Goal: Find contact information: Find contact information

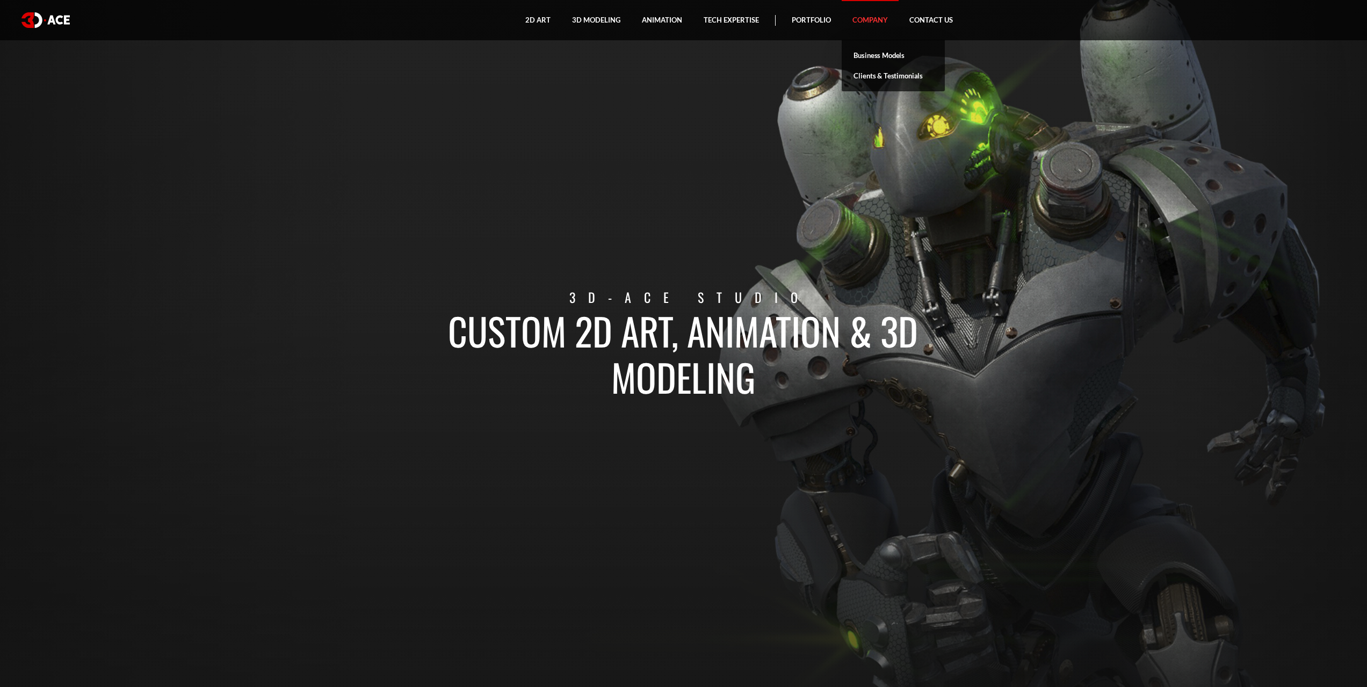
click at [874, 20] on link "Company" at bounding box center [870, 20] width 57 height 40
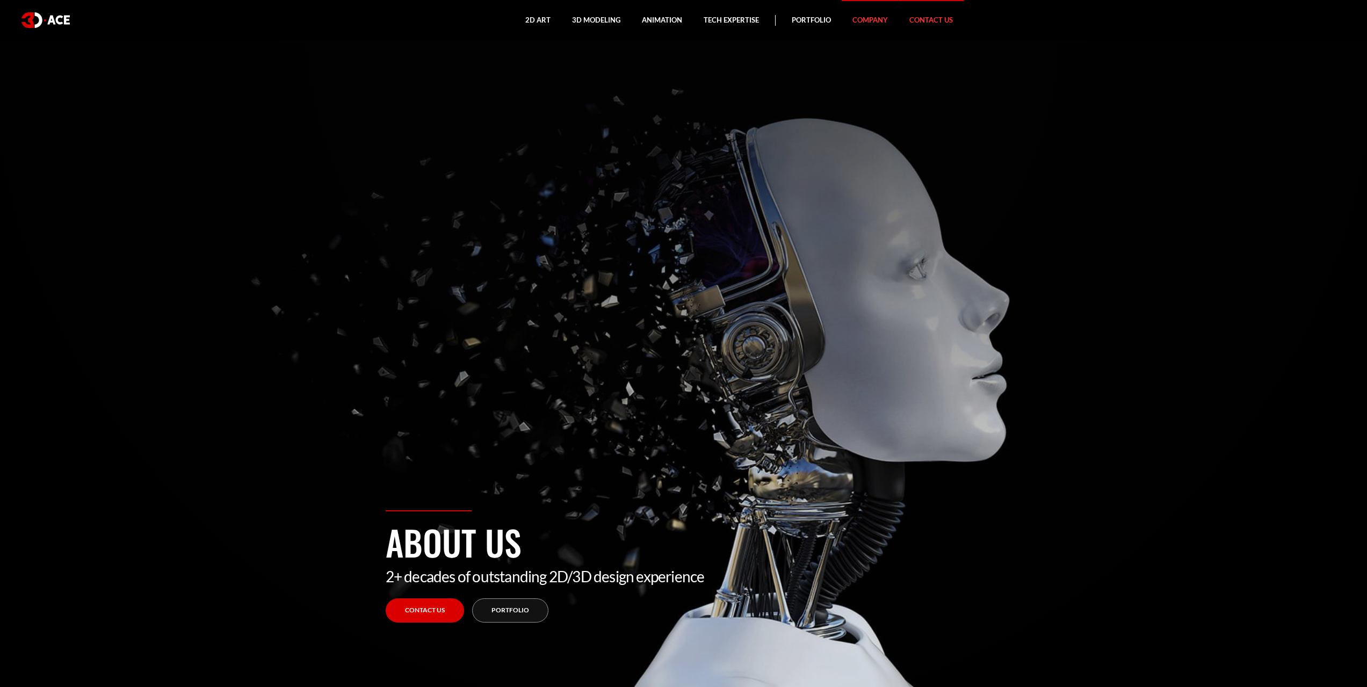
click at [920, 28] on link "Contact Us" at bounding box center [930, 20] width 65 height 40
